Goal: Task Accomplishment & Management: Use online tool/utility

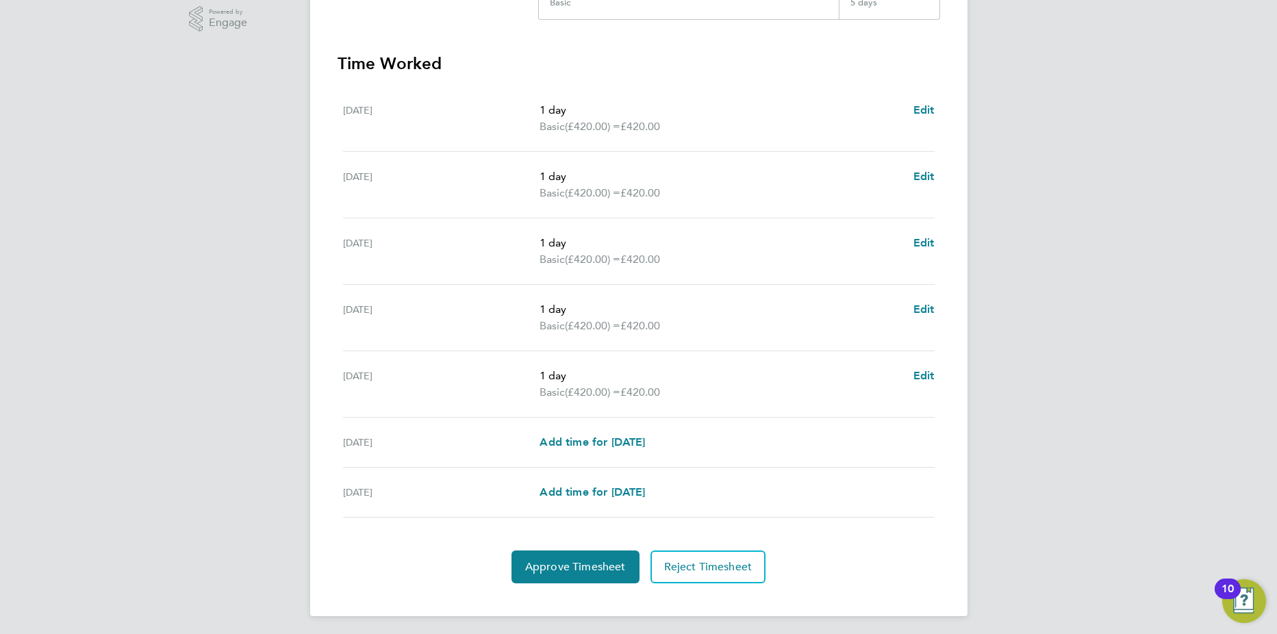
scroll to position [355, 0]
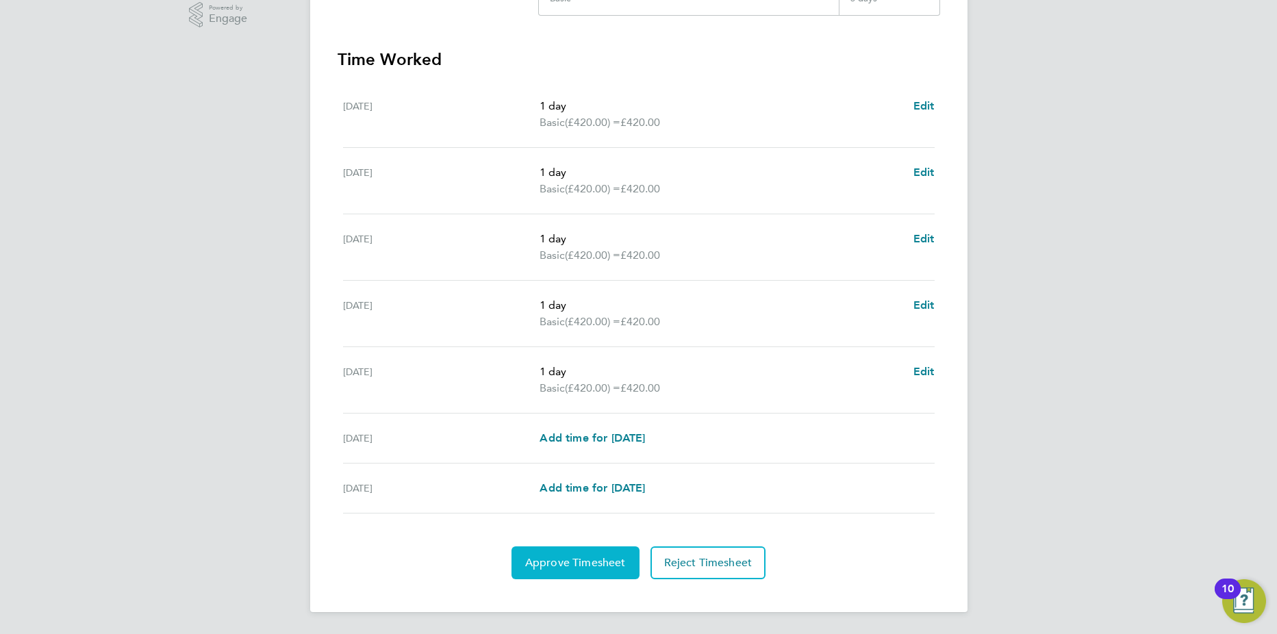
click at [569, 555] on button "Approve Timesheet" at bounding box center [575, 562] width 128 height 33
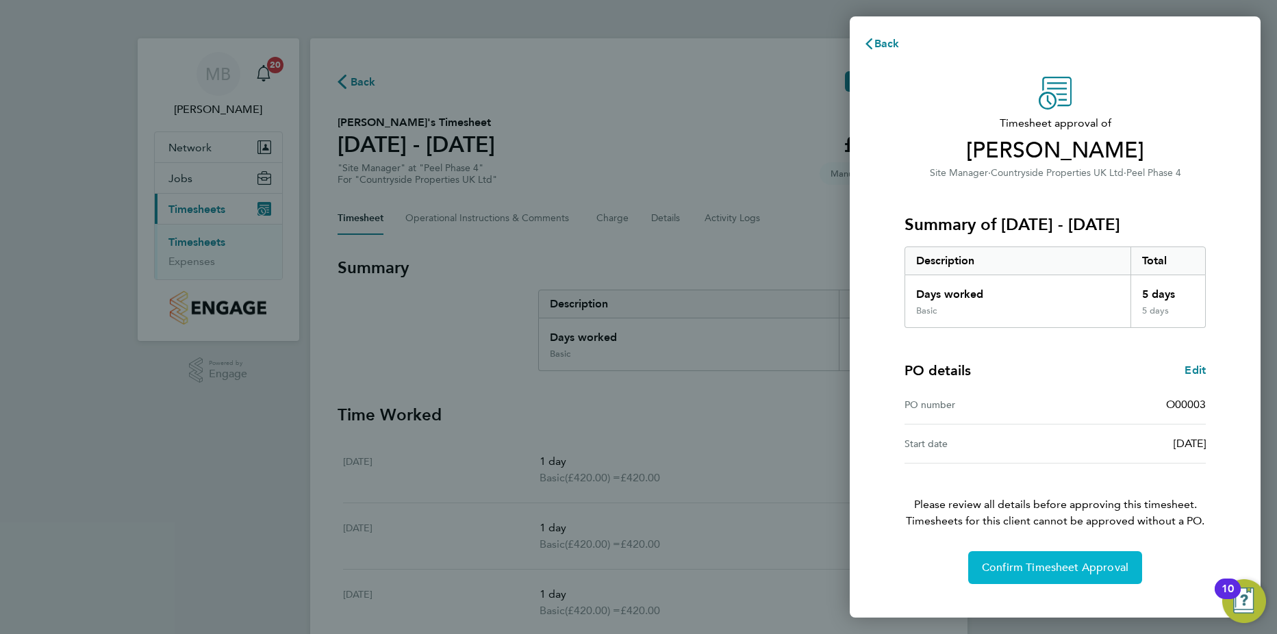
click at [996, 569] on span "Confirm Timesheet Approval" at bounding box center [1055, 568] width 147 height 14
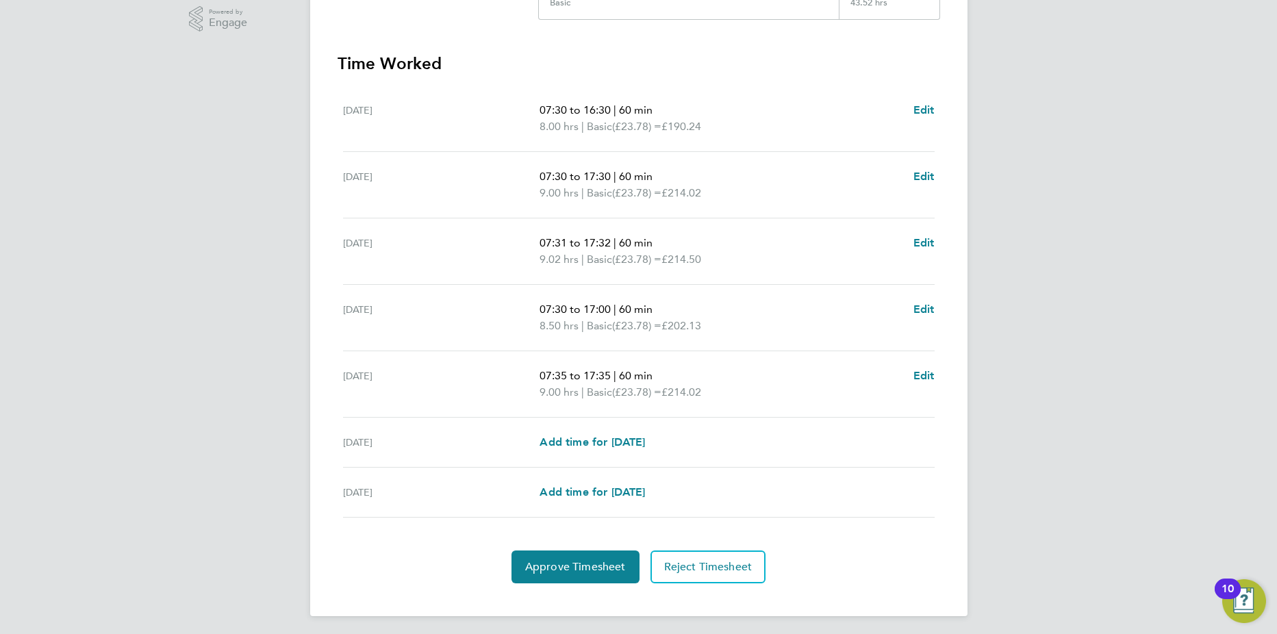
scroll to position [355, 0]
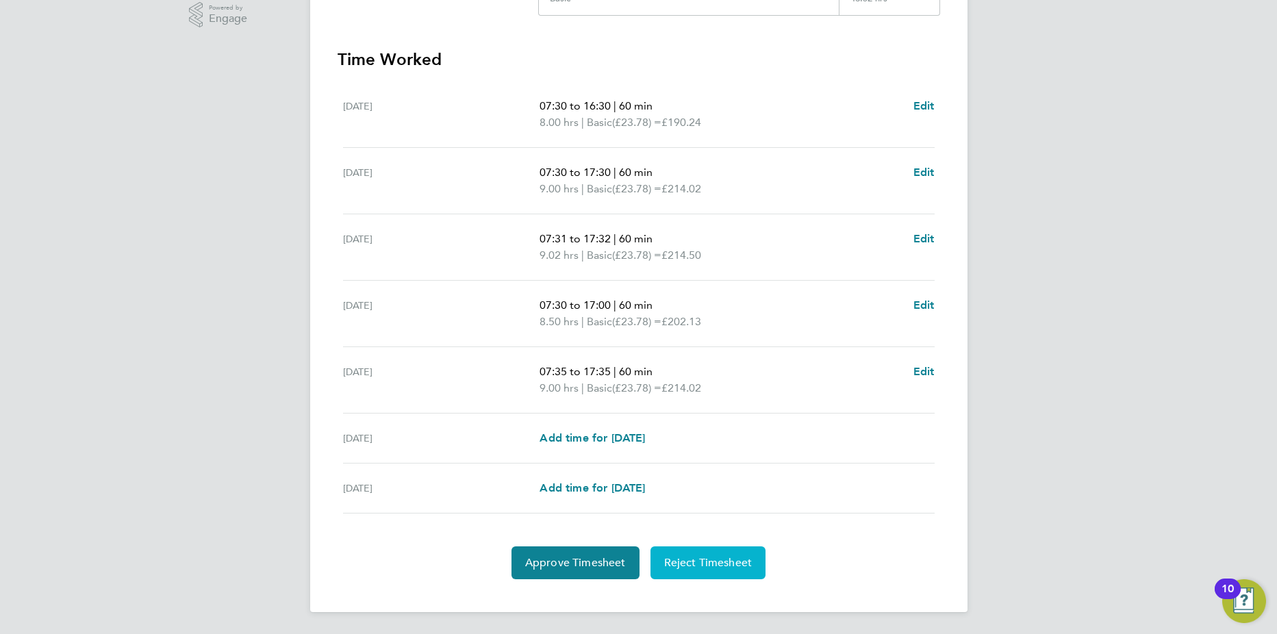
click at [711, 566] on span "Reject Timesheet" at bounding box center [708, 563] width 88 height 14
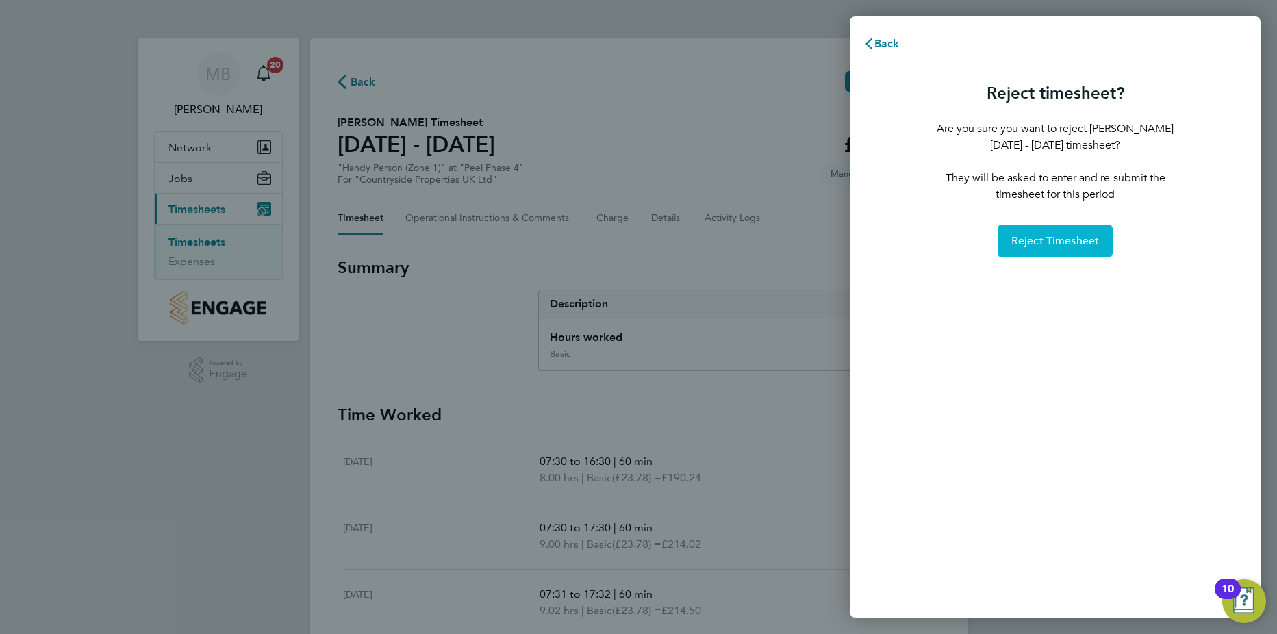
click at [1063, 242] on span "Reject Timesheet" at bounding box center [1055, 241] width 88 height 14
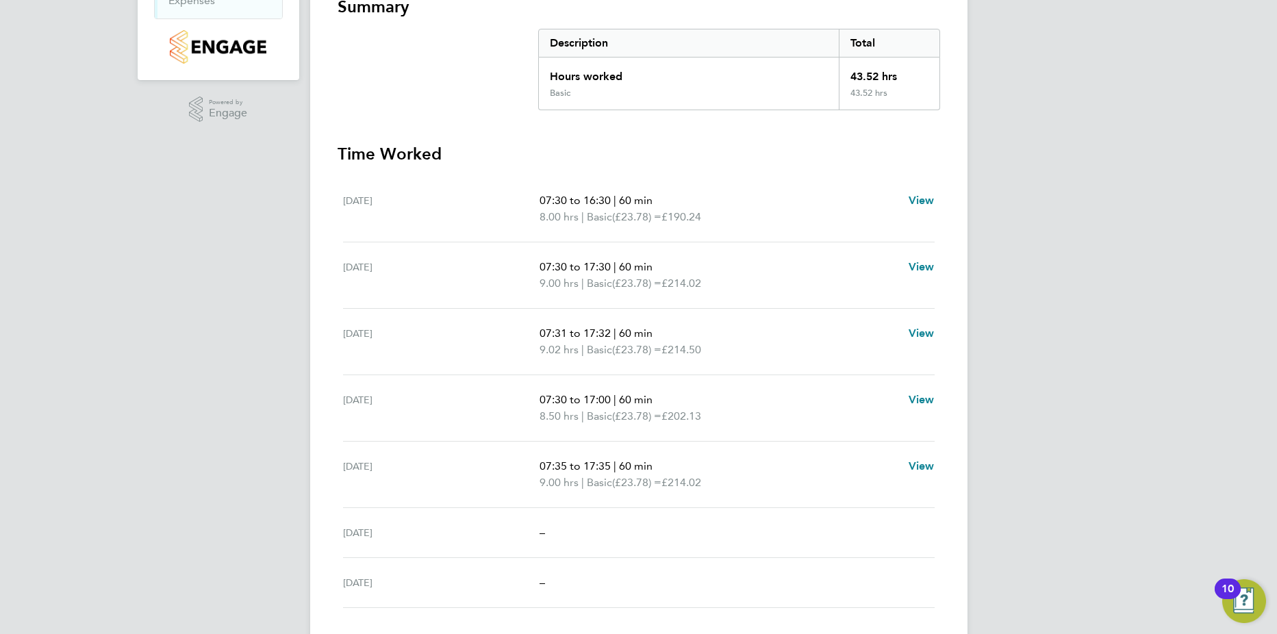
scroll to position [290, 0]
